Goal: Task Accomplishment & Management: Use online tool/utility

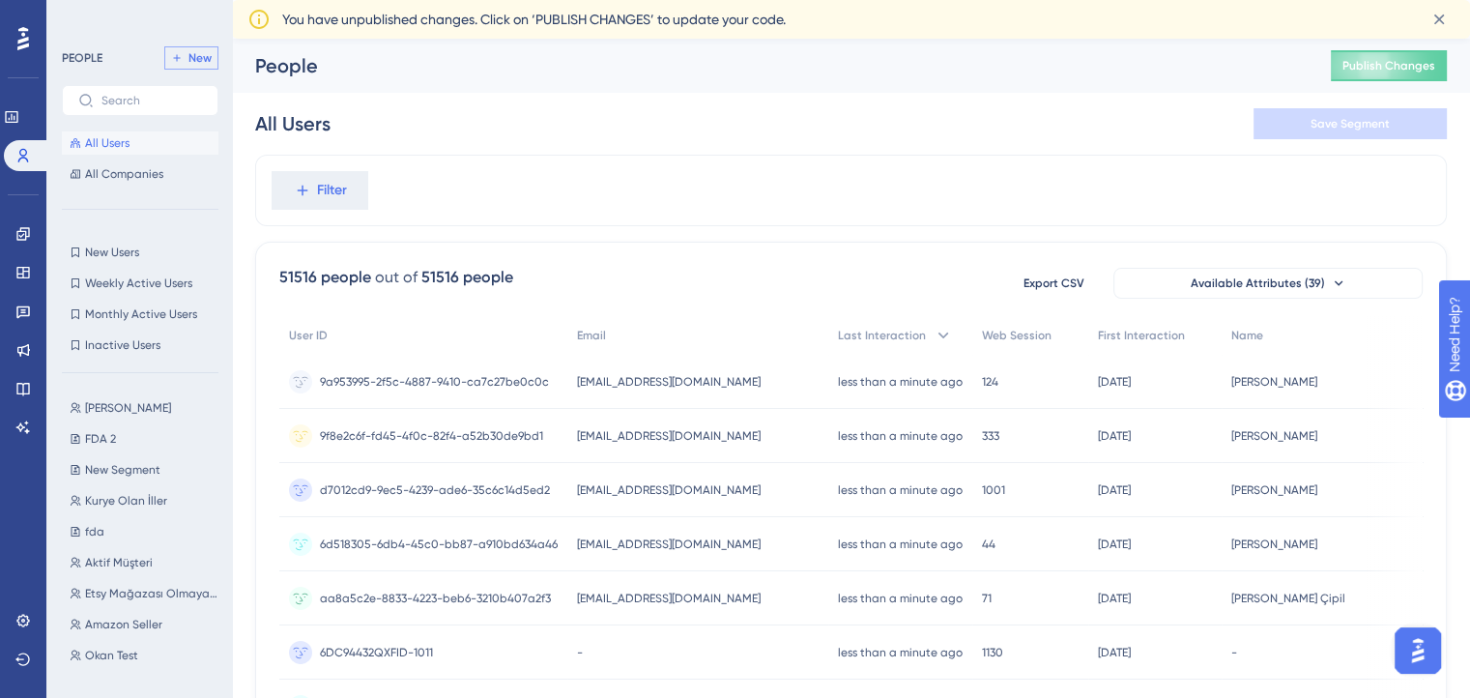
click at [197, 66] on button "New" at bounding box center [191, 57] width 54 height 23
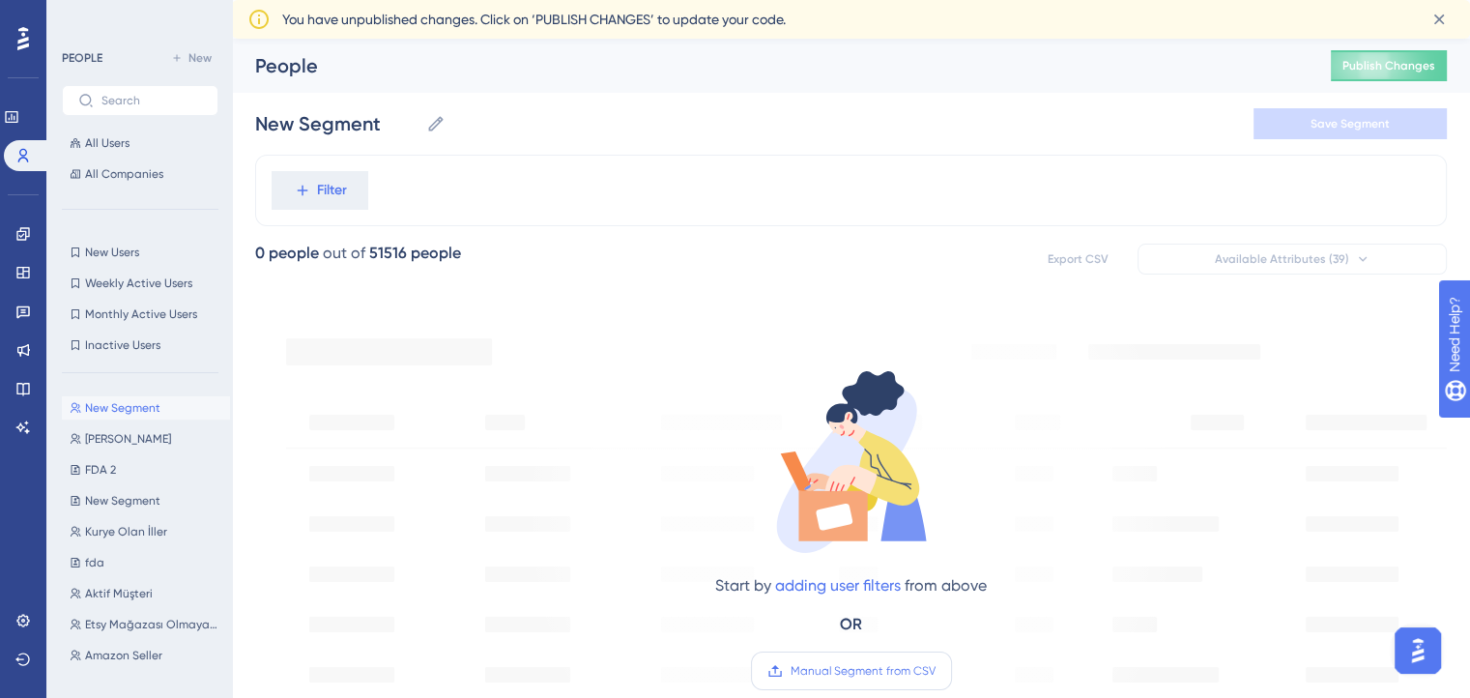
click at [812, 671] on span "Manual Segment from CSV" at bounding box center [862, 670] width 145 height 15
click at [935, 671] on input "Manual Segment from CSV" at bounding box center [935, 671] width 0 height 0
click at [307, 194] on icon at bounding box center [302, 190] width 17 height 17
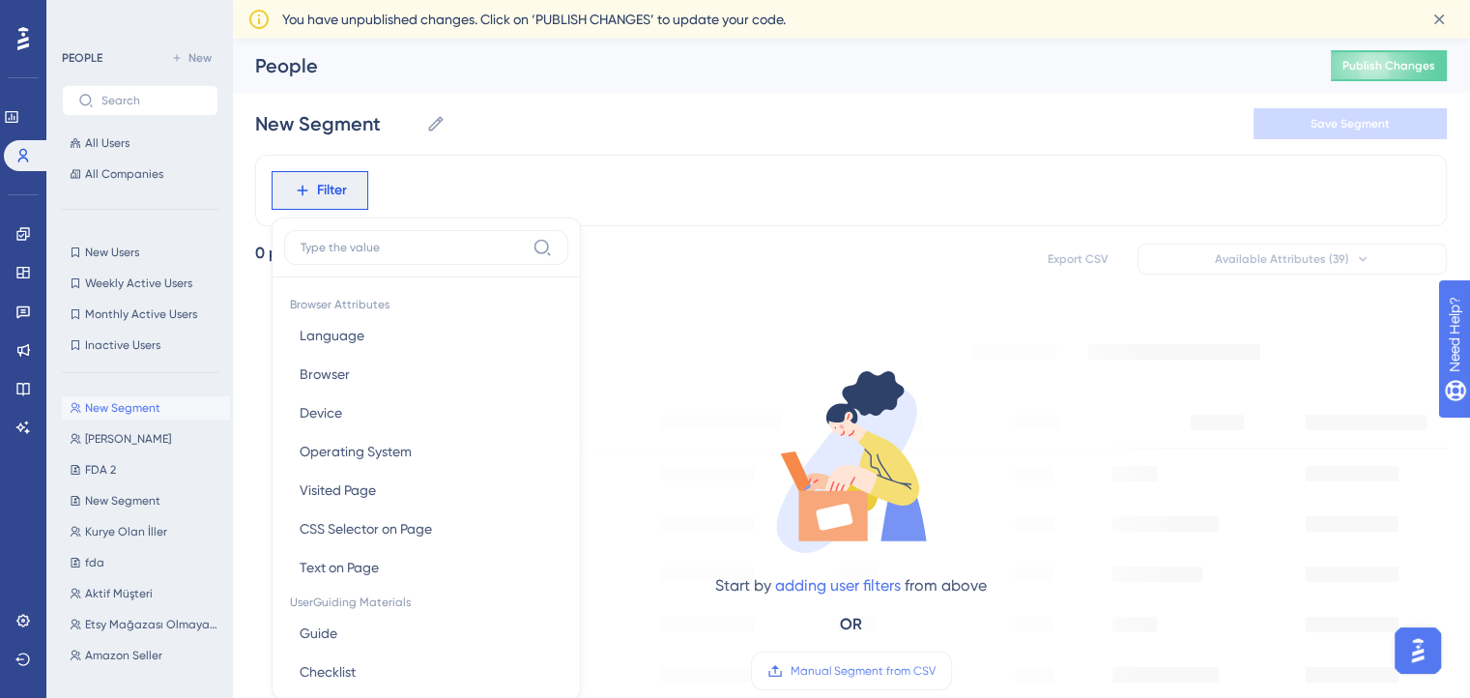
scroll to position [109, 0]
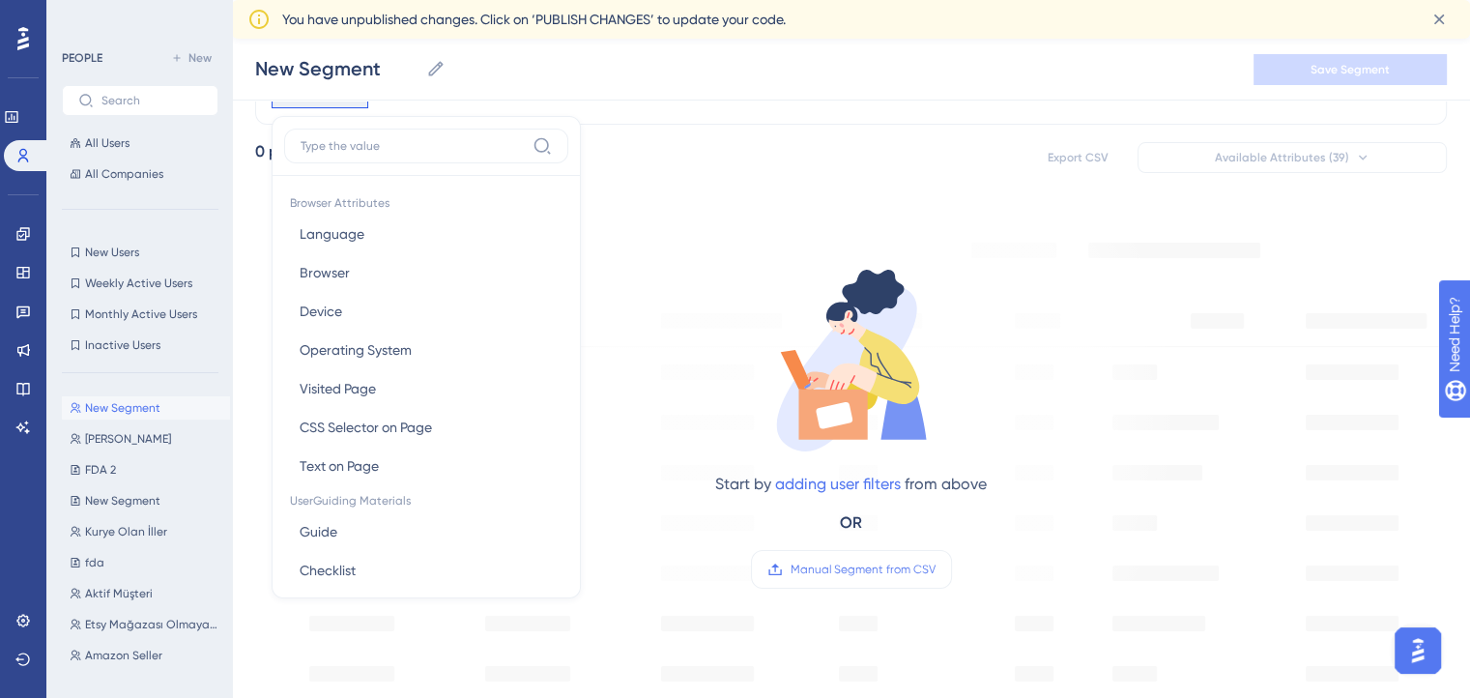
click at [858, 318] on icon at bounding box center [846, 368] width 140 height 165
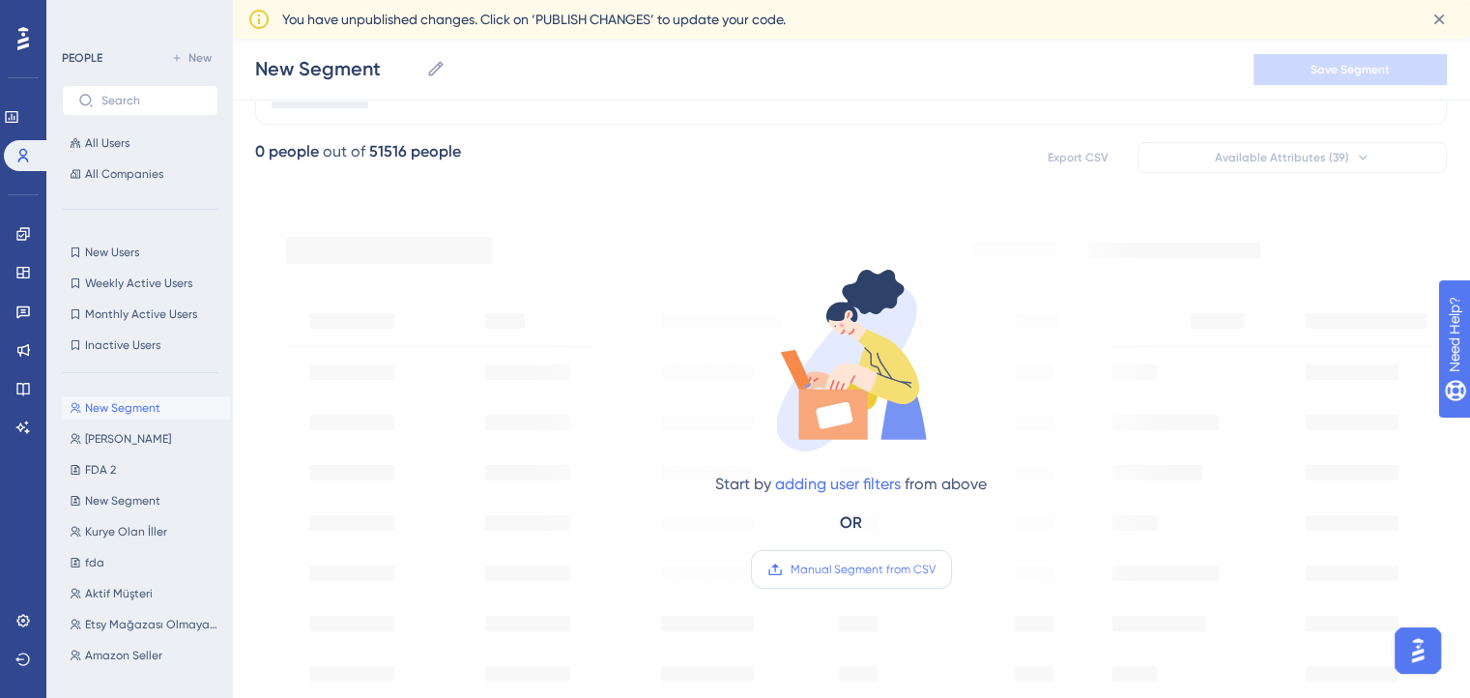
click at [861, 554] on label "Manual Segment from CSV" at bounding box center [851, 569] width 201 height 39
click at [935, 569] on input "Manual Segment from CSV" at bounding box center [935, 569] width 0 height 0
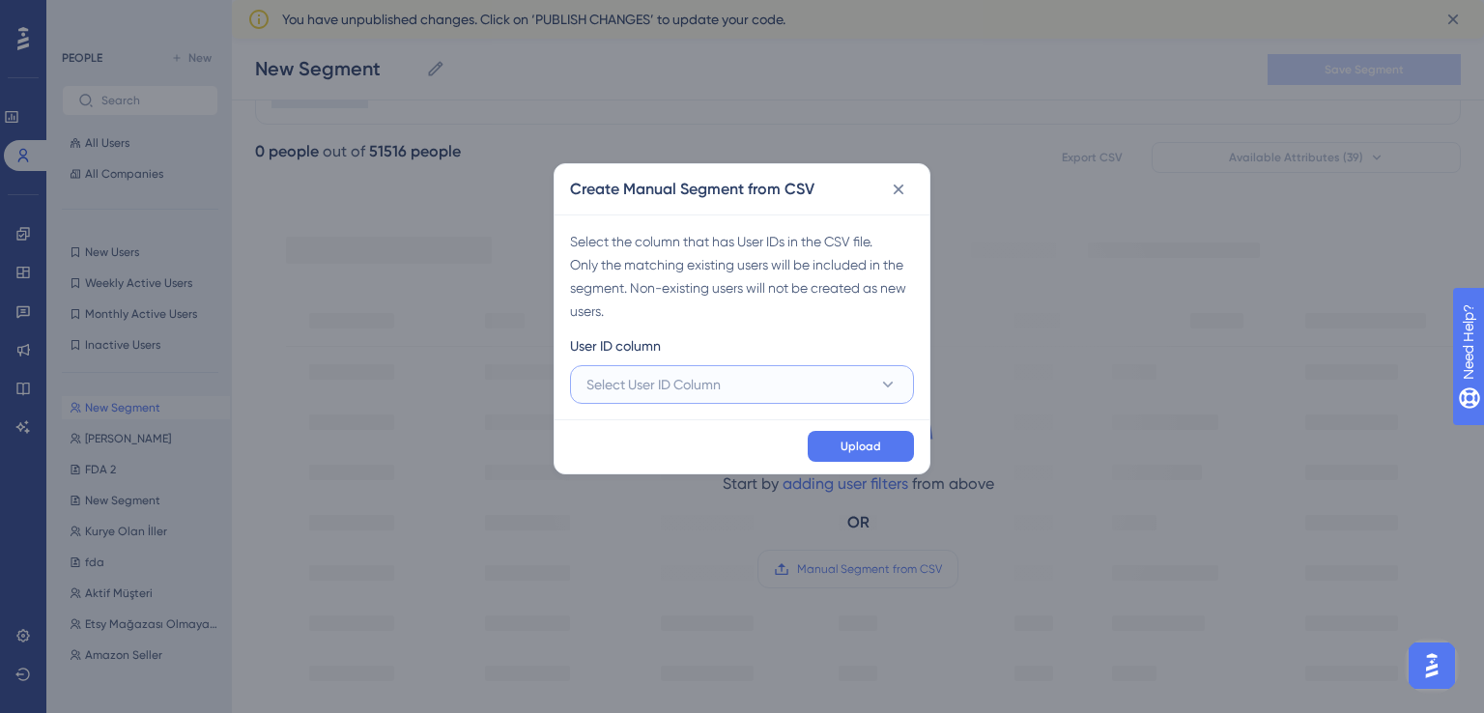
click at [819, 376] on button "Select User ID Column" at bounding box center [742, 384] width 344 height 39
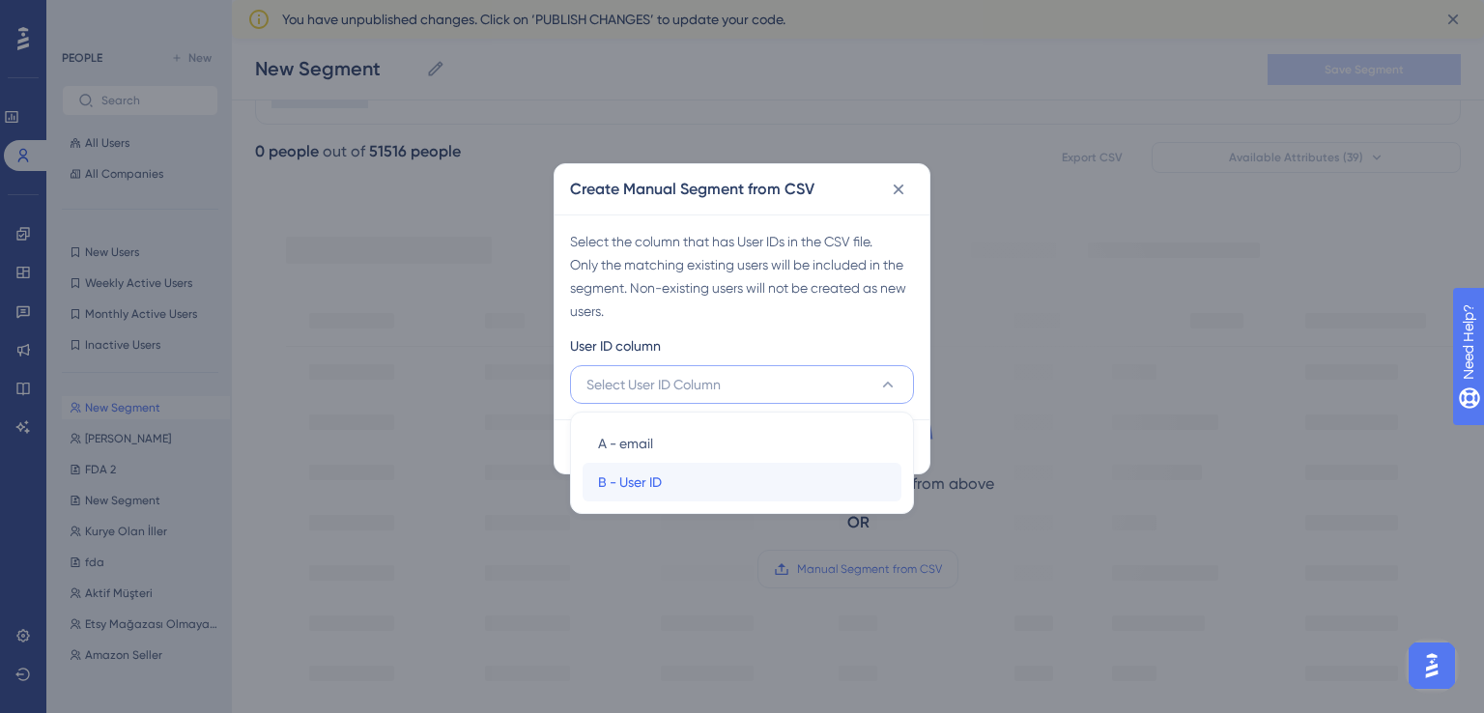
click at [646, 484] on span "B - User ID" at bounding box center [630, 482] width 64 height 23
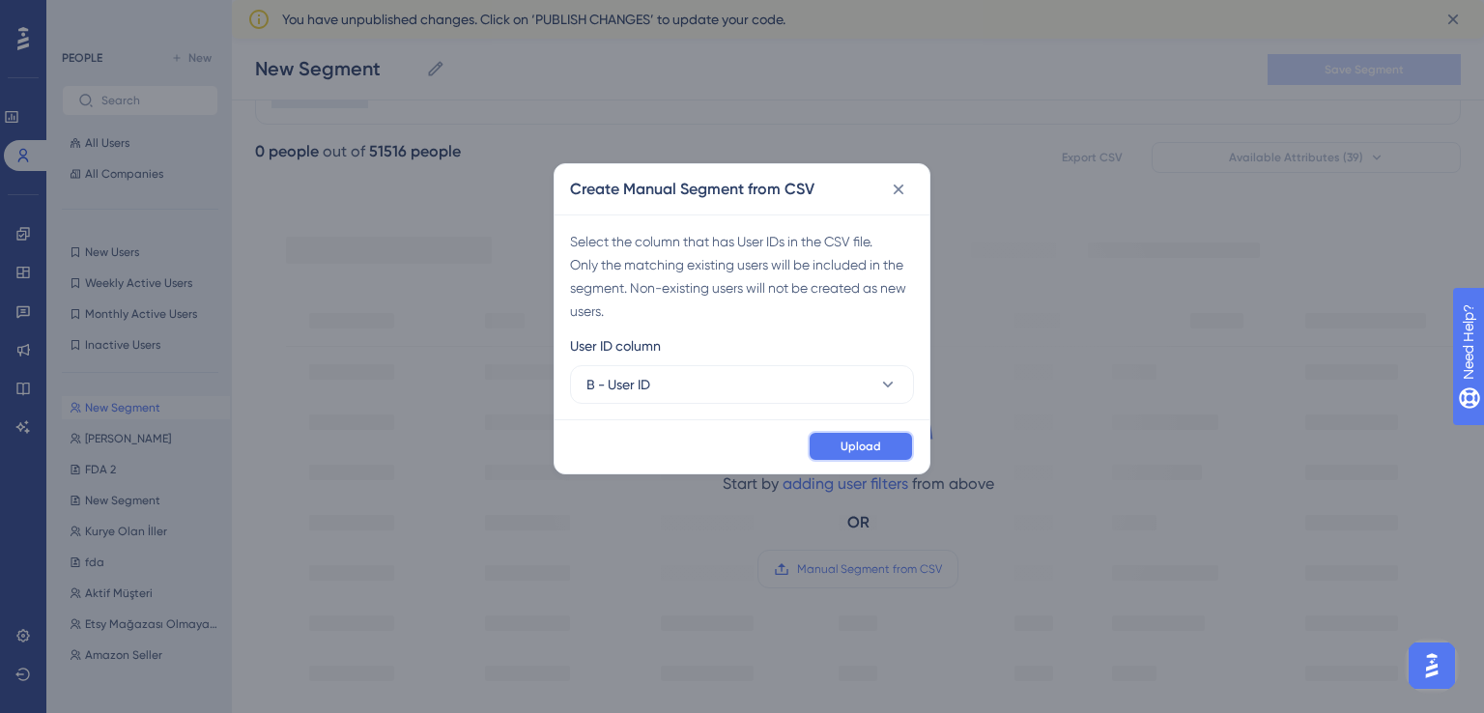
click at [854, 453] on button "Upload" at bounding box center [861, 446] width 106 height 31
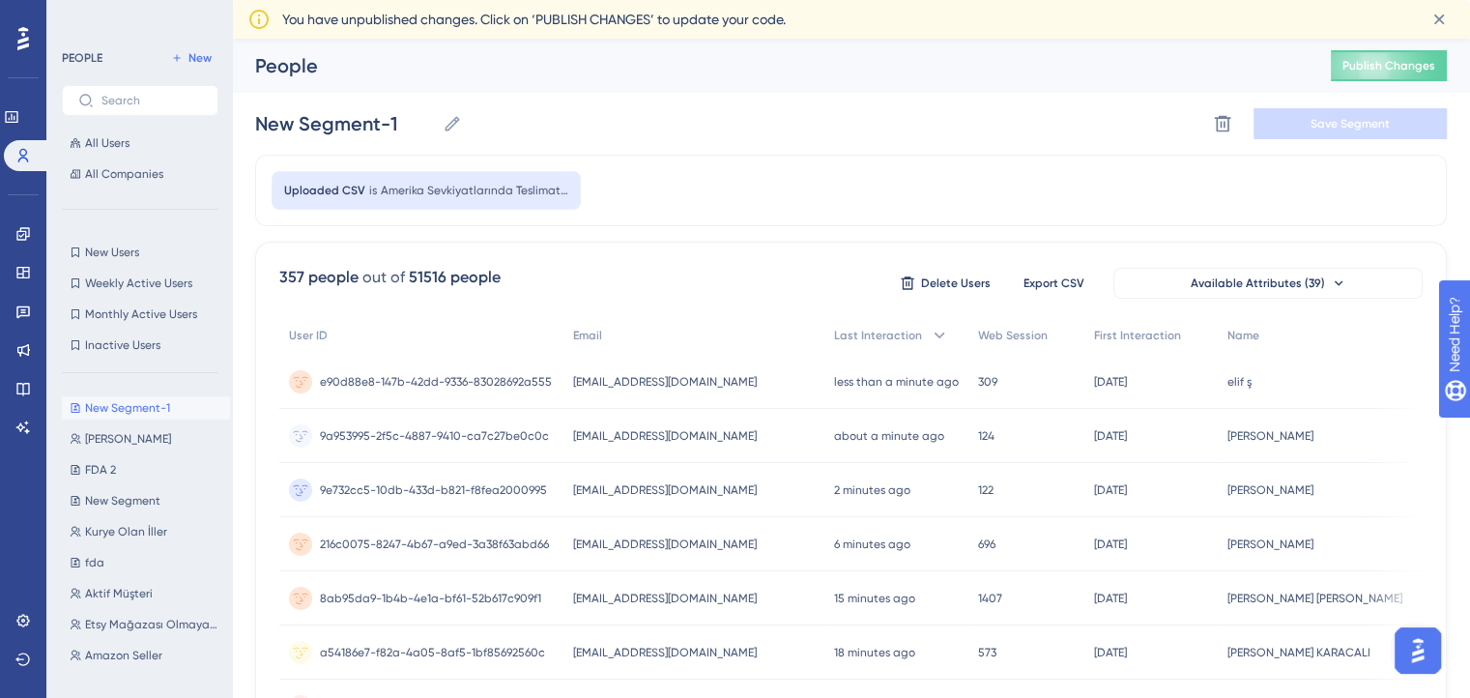
scroll to position [0, 0]
click at [393, 129] on input "New Segment-1" at bounding box center [345, 123] width 180 height 27
drag, startPoint x: 411, startPoint y: 117, endPoint x: 233, endPoint y: 107, distance: 178.1
paste input "Amerika Sevkiyatlarında Teslimat Şekli Hakkında Bilgilendirme"
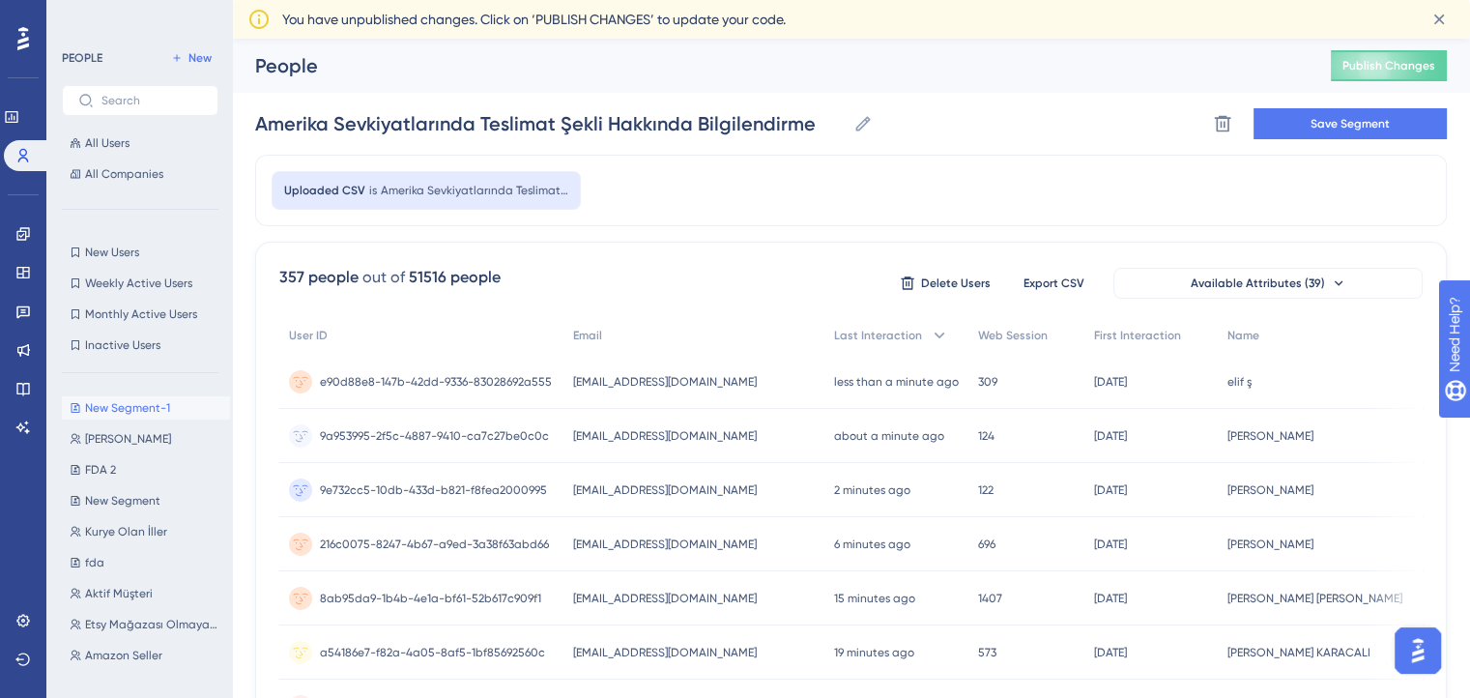
click at [817, 183] on div "Uploaded CSV is Amerika Sevkiyatlarında Teslimat Şekli Hakkında Bilgilendirme -…" at bounding box center [851, 191] width 1192 height 72
click at [1312, 116] on span "Save Segment" at bounding box center [1349, 123] width 79 height 15
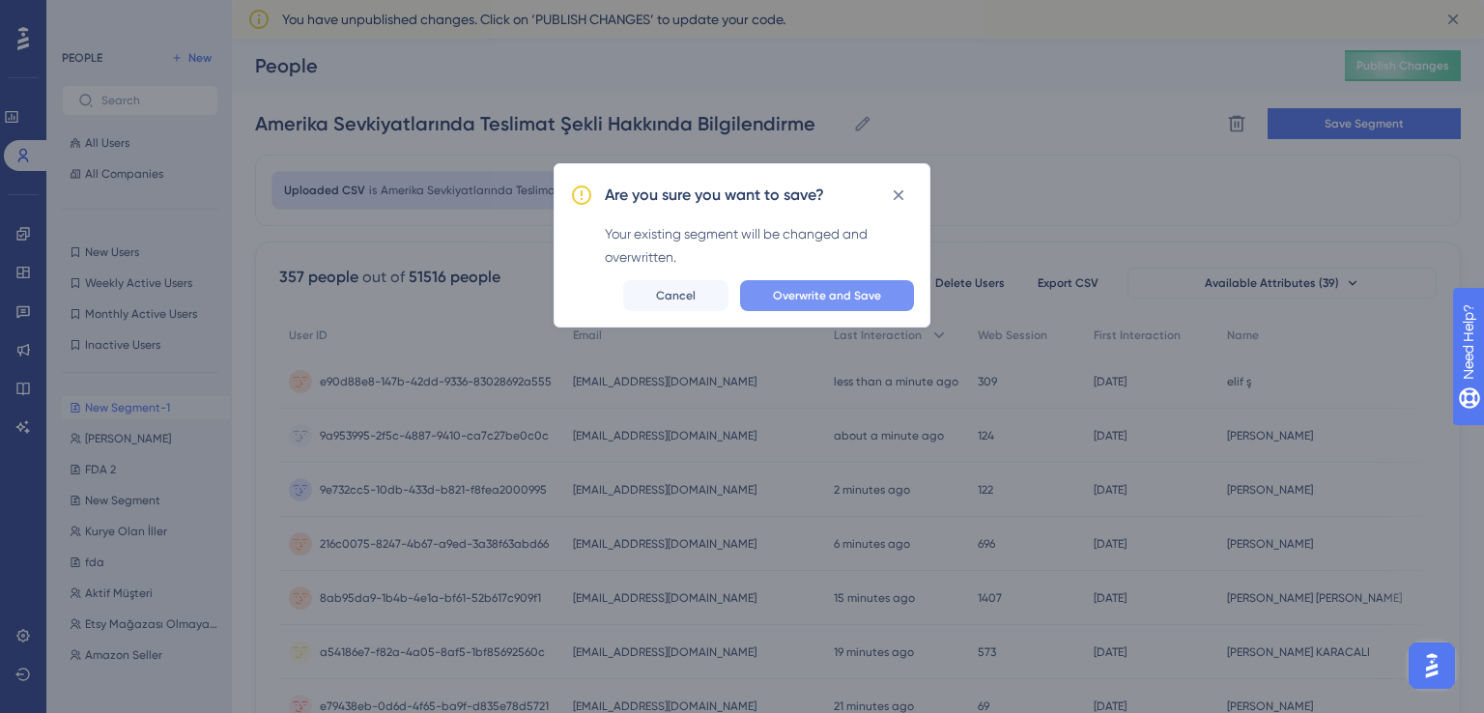
click at [848, 299] on span "Overwrite and Save" at bounding box center [827, 295] width 108 height 15
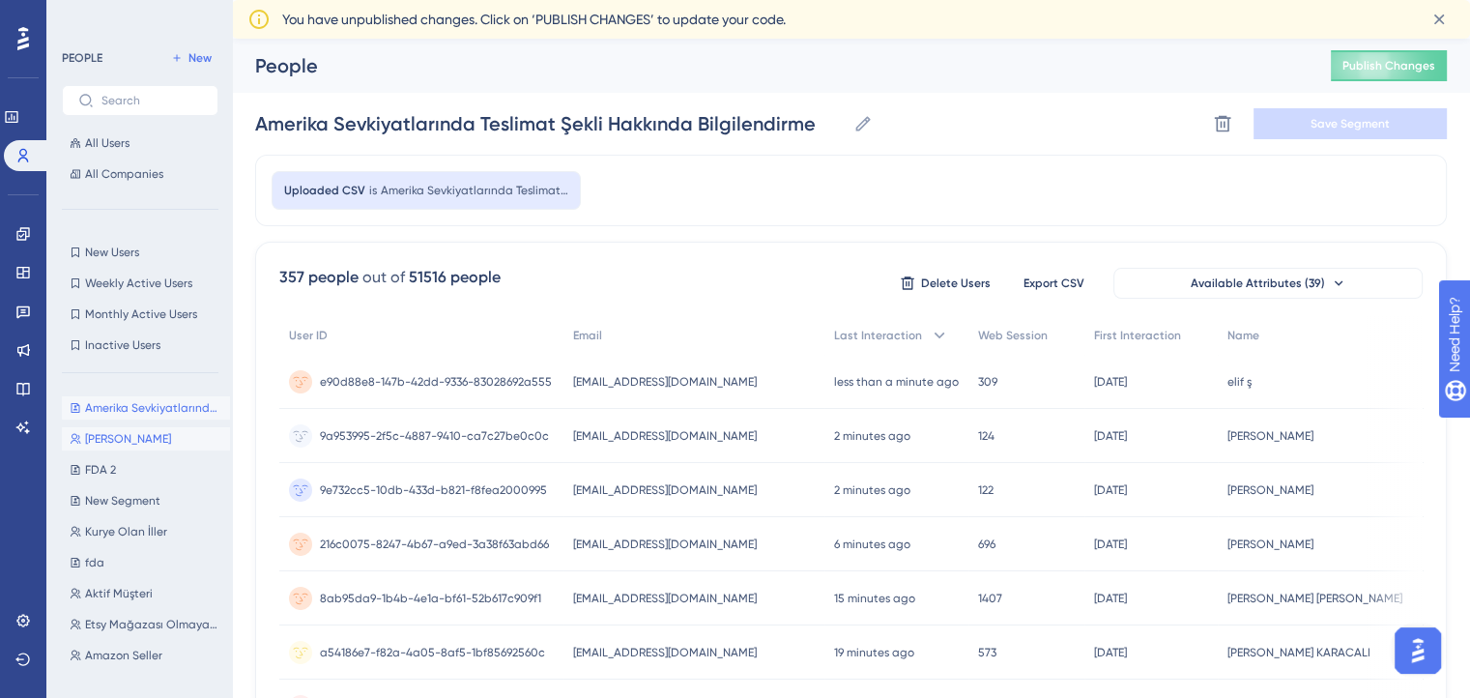
click at [85, 438] on span "[PERSON_NAME]" at bounding box center [128, 438] width 86 height 15
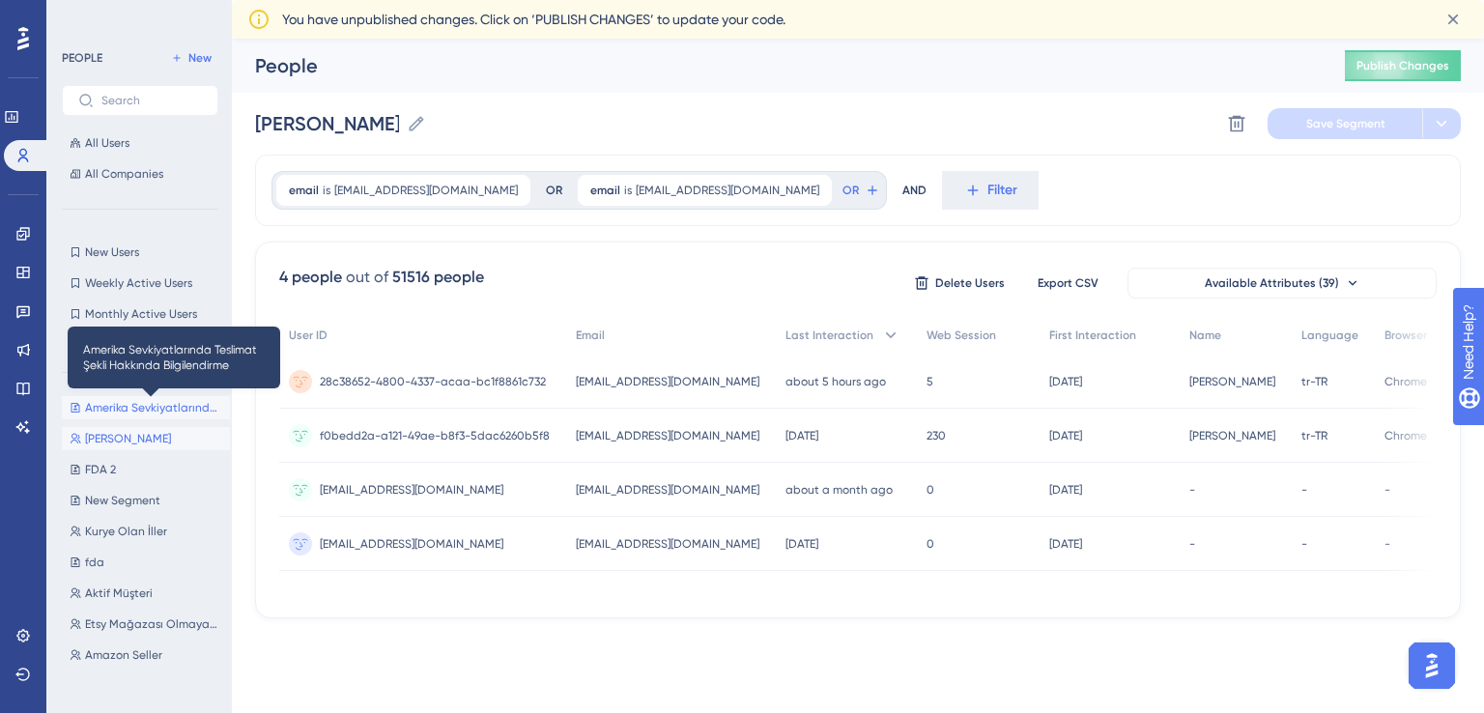
click at [111, 402] on span "Amerika Sevkiyatlarında Teslimat Şekli Hakkında Bilgilendirme" at bounding box center [153, 407] width 137 height 15
type input "Amerika Sevkiyatlarında Teslimat Şekli Hakkında Bilgilendirme"
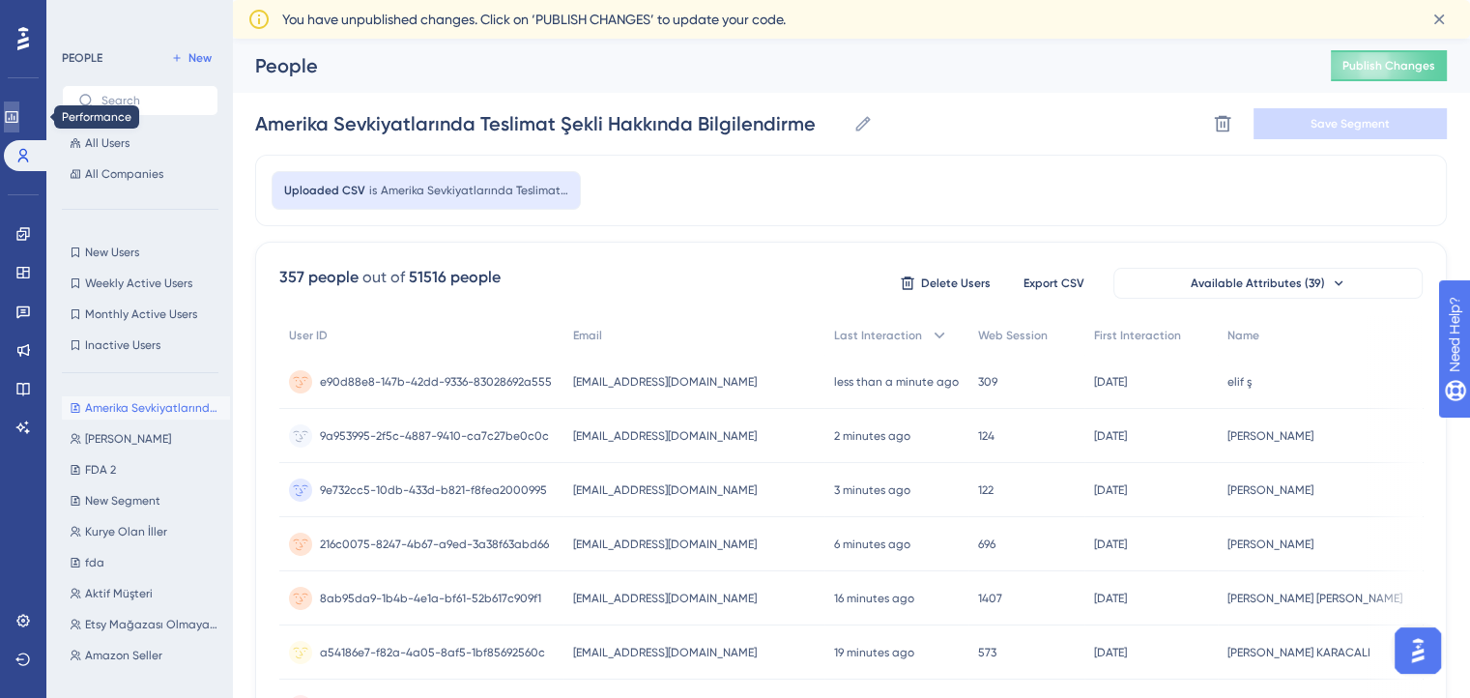
click at [17, 112] on icon at bounding box center [11, 117] width 13 height 12
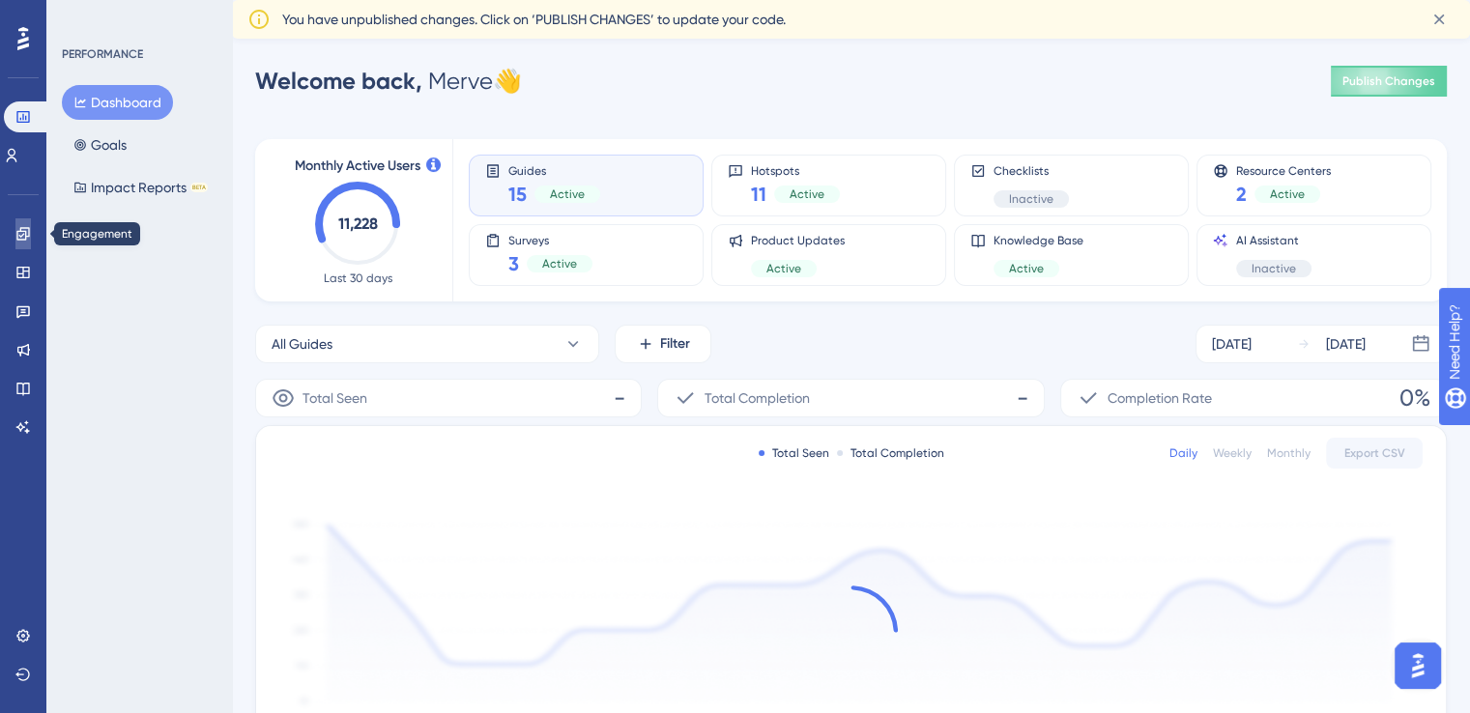
click at [17, 241] on icon at bounding box center [22, 233] width 15 height 15
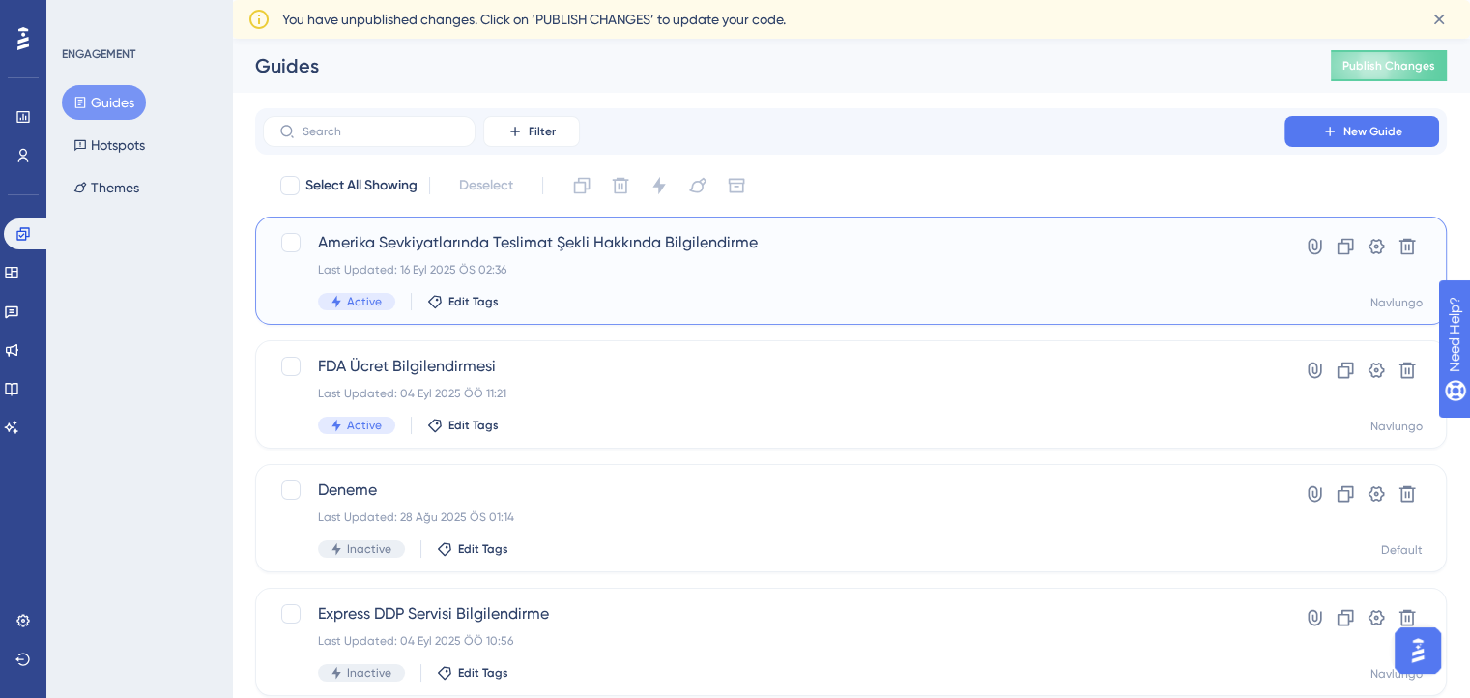
click at [571, 236] on span "Amerika Sevkiyatlarında Teslimat Şekli Hakkında Bilgilendirme" at bounding box center [773, 242] width 911 height 23
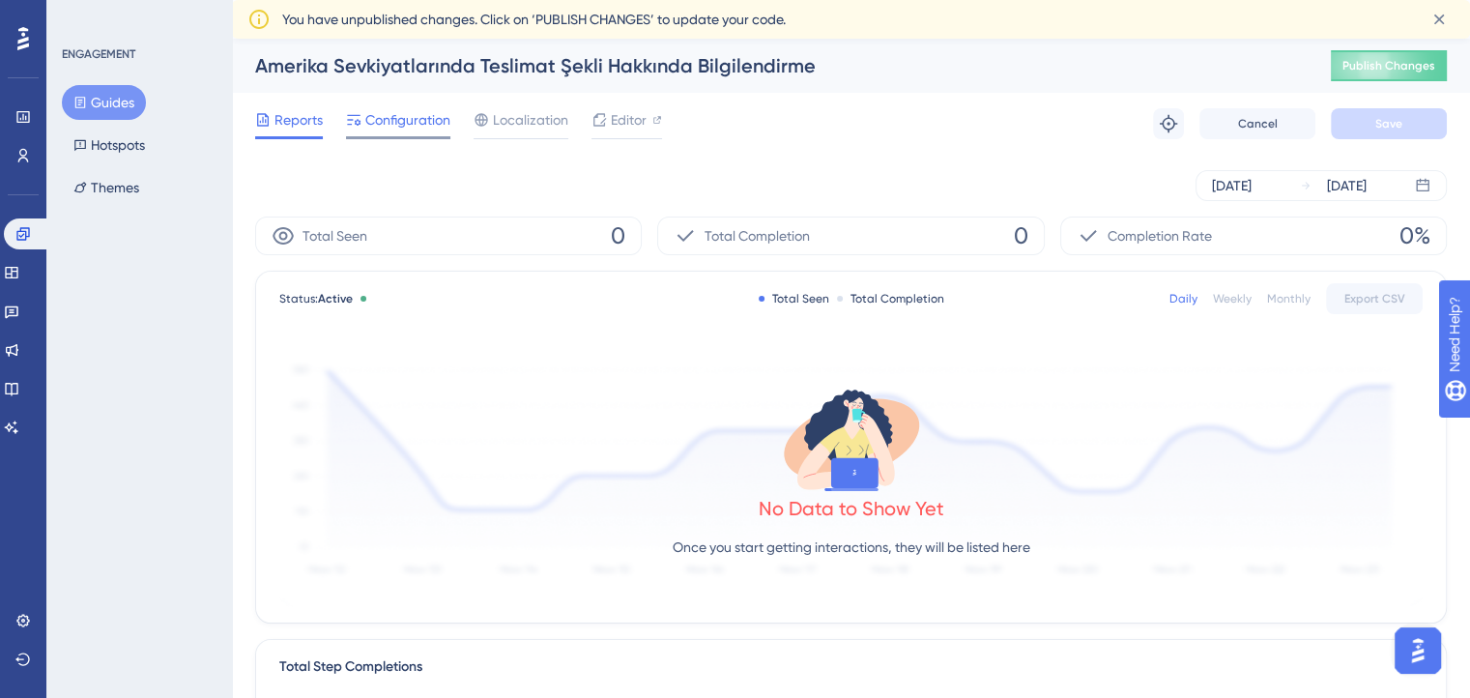
click at [409, 129] on span "Configuration" at bounding box center [407, 119] width 85 height 23
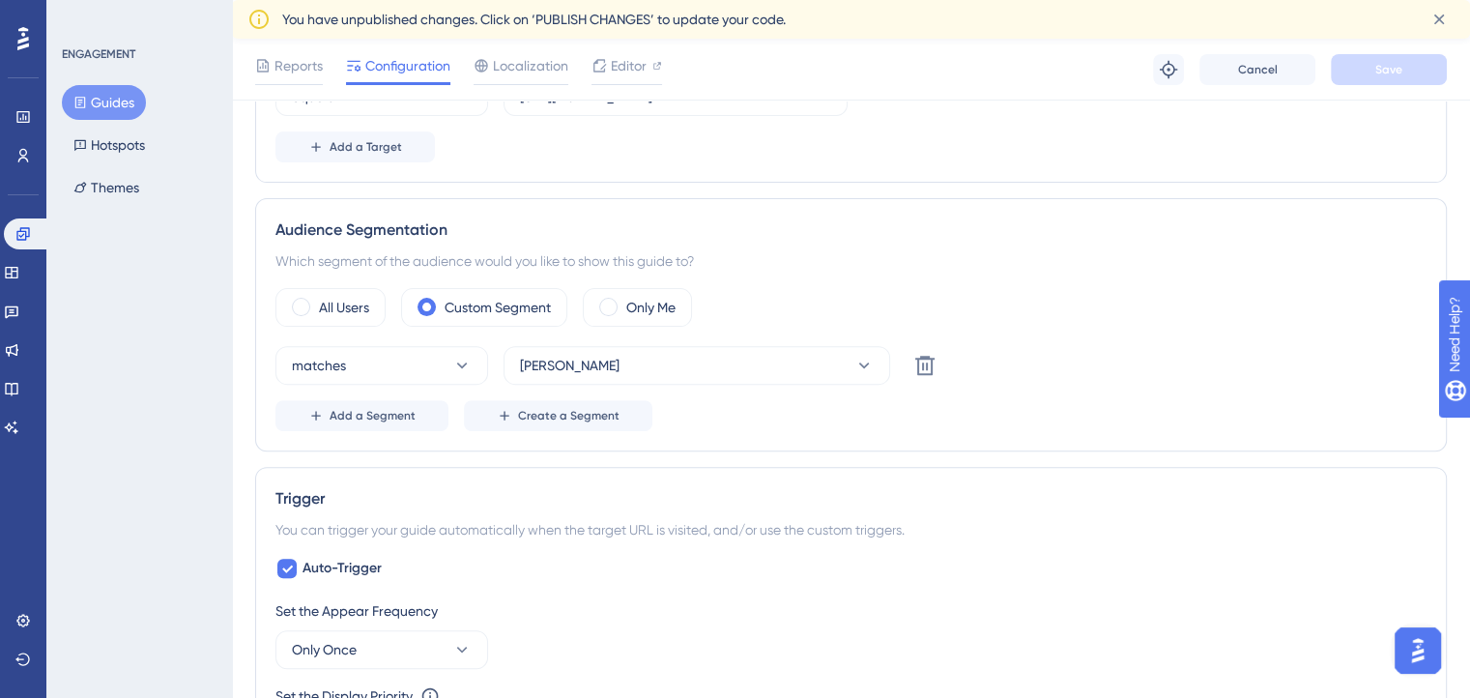
scroll to position [591, 0]
click at [595, 369] on button "[PERSON_NAME]" at bounding box center [696, 364] width 387 height 39
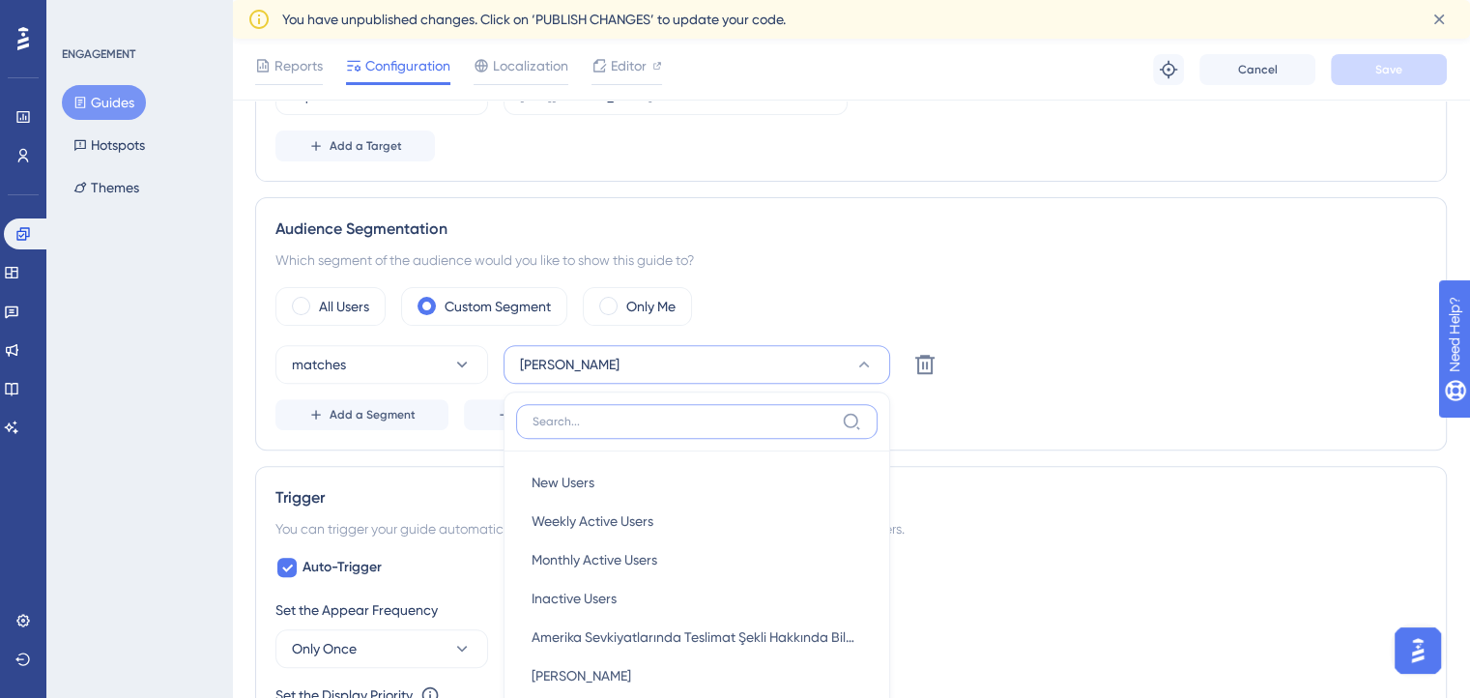
scroll to position [822, 0]
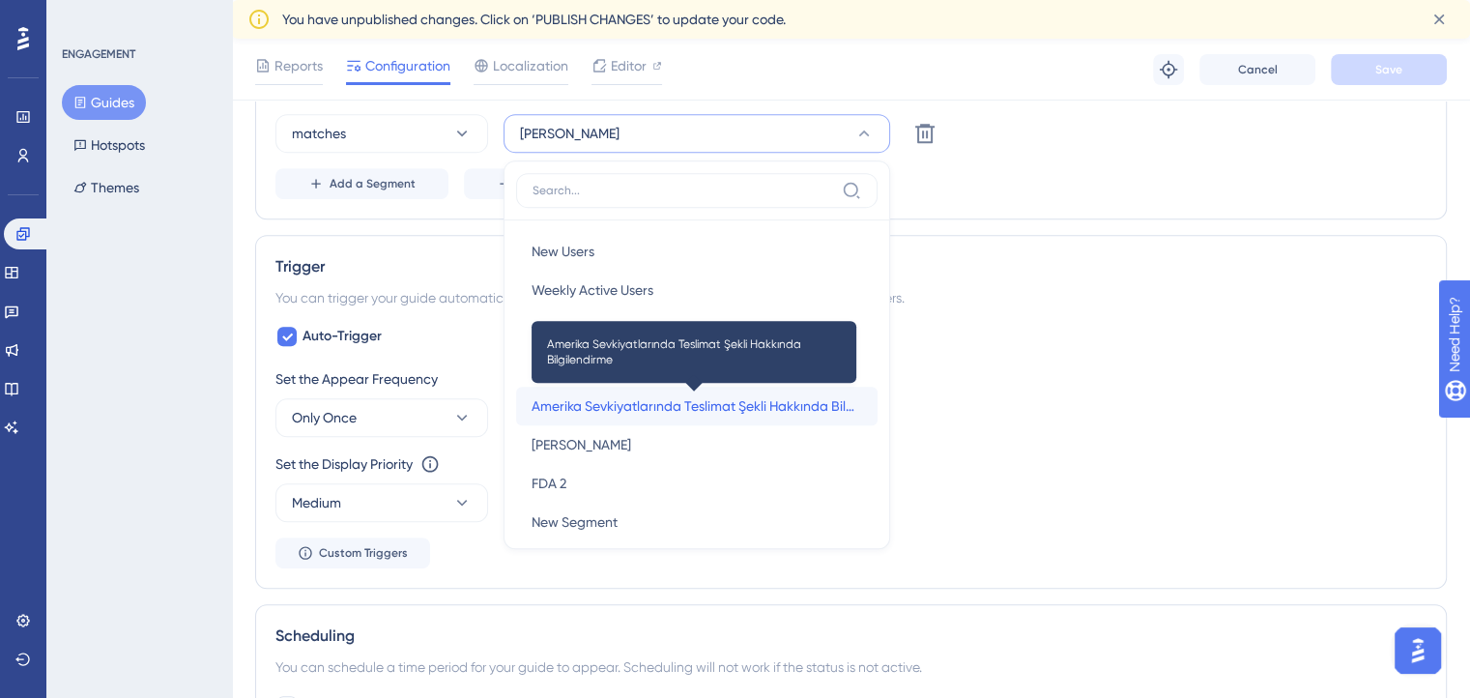
click at [590, 399] on span "Amerika Sevkiyatlarında Teslimat Şekli Hakkında Bilgilendirme" at bounding box center [697, 405] width 330 height 23
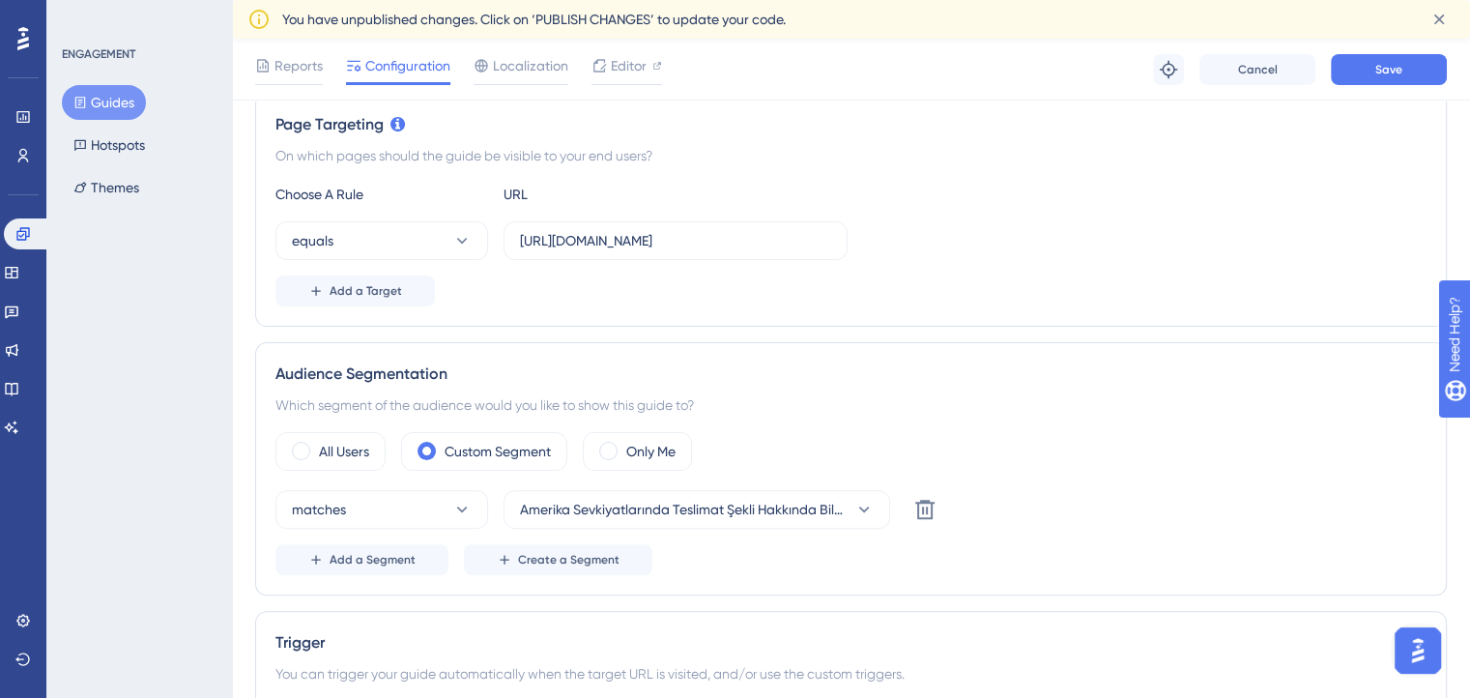
scroll to position [439, 0]
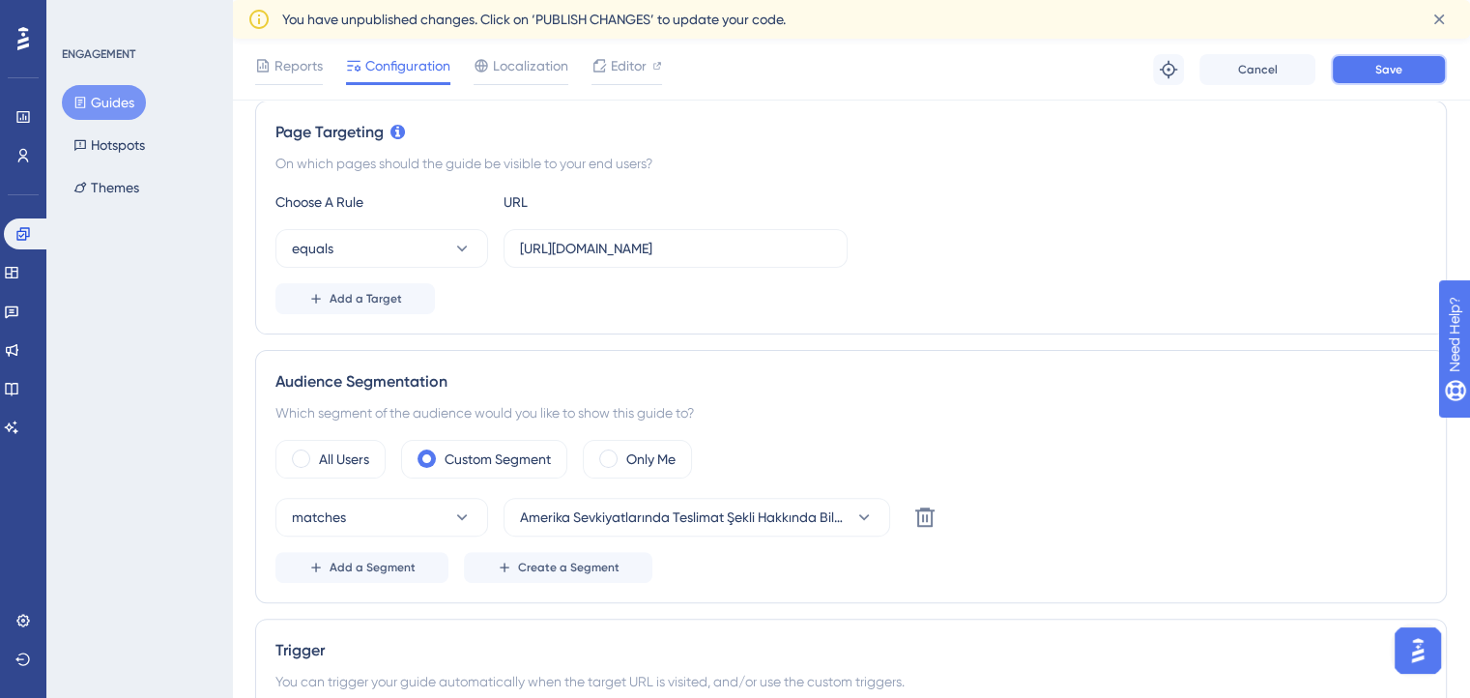
click at [1368, 80] on button "Save" at bounding box center [1389, 69] width 116 height 31
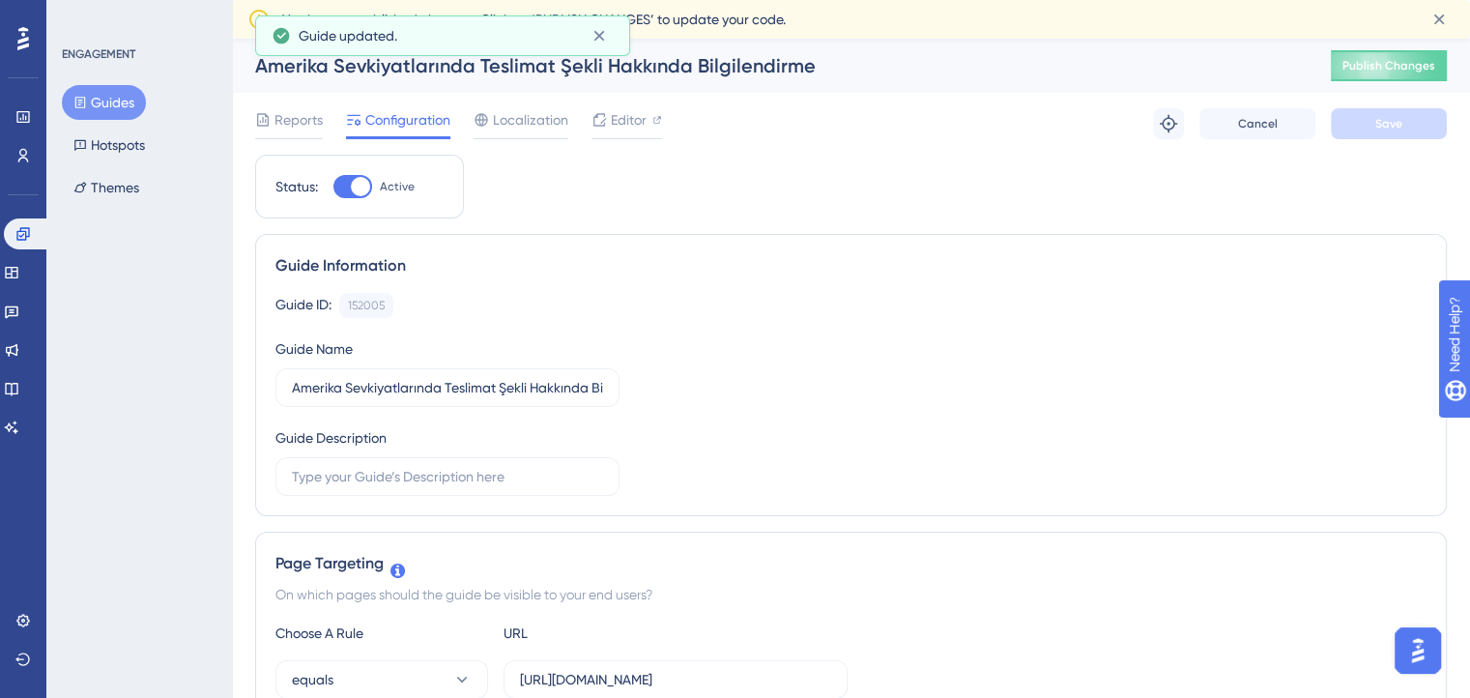
scroll to position [0, 0]
click at [1395, 67] on span "Publish Changes" at bounding box center [1388, 65] width 93 height 15
